Goal: Task Accomplishment & Management: Manage account settings

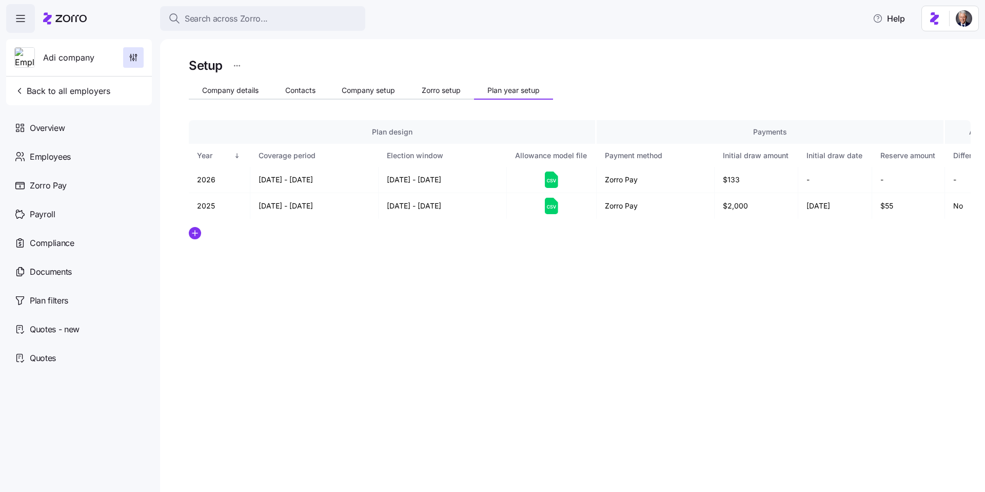
scroll to position [0, 118]
